Goal: Check status

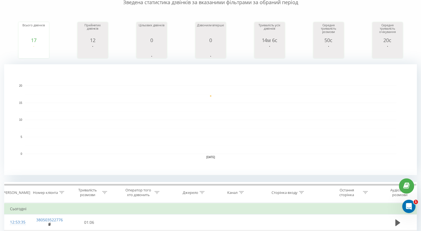
scroll to position [2, 0]
